Goal: Task Accomplishment & Management: Complete application form

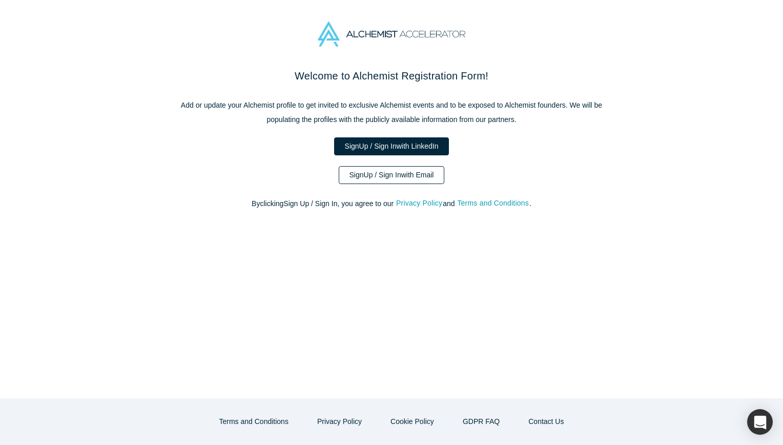
click at [394, 174] on link "Sign Up / Sign In with Email" at bounding box center [392, 175] width 106 height 18
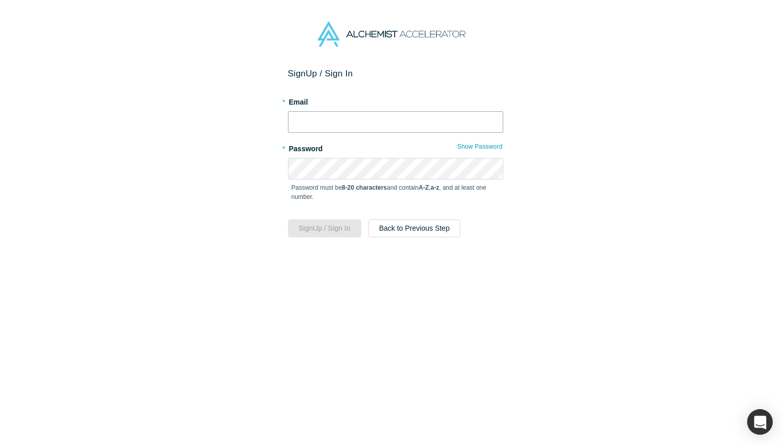
click at [311, 114] on input "text" at bounding box center [395, 122] width 215 height 22
type input "[EMAIL_ADDRESS][DOMAIN_NAME]"
click at [237, 200] on div "Sign Up / Sign In * Email [EMAIL_ADDRESS][DOMAIN_NAME] * Password Show Password…" at bounding box center [395, 260] width 791 height 384
click at [298, 227] on button "Sign Up / Sign In" at bounding box center [324, 228] width 73 height 18
